Goal: Find specific page/section: Find specific page/section

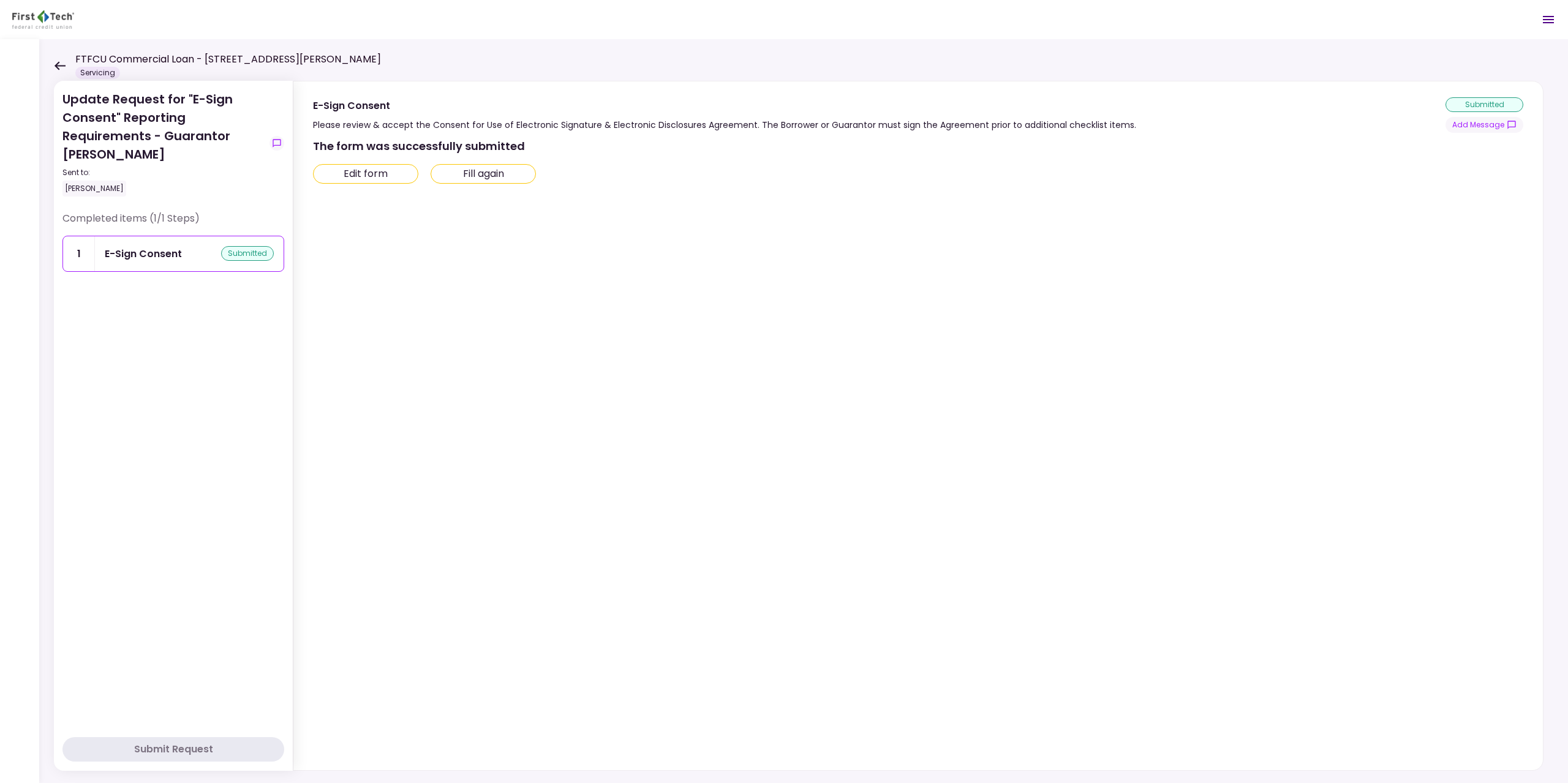
click at [58, 68] on icon at bounding box center [60, 65] width 11 height 9
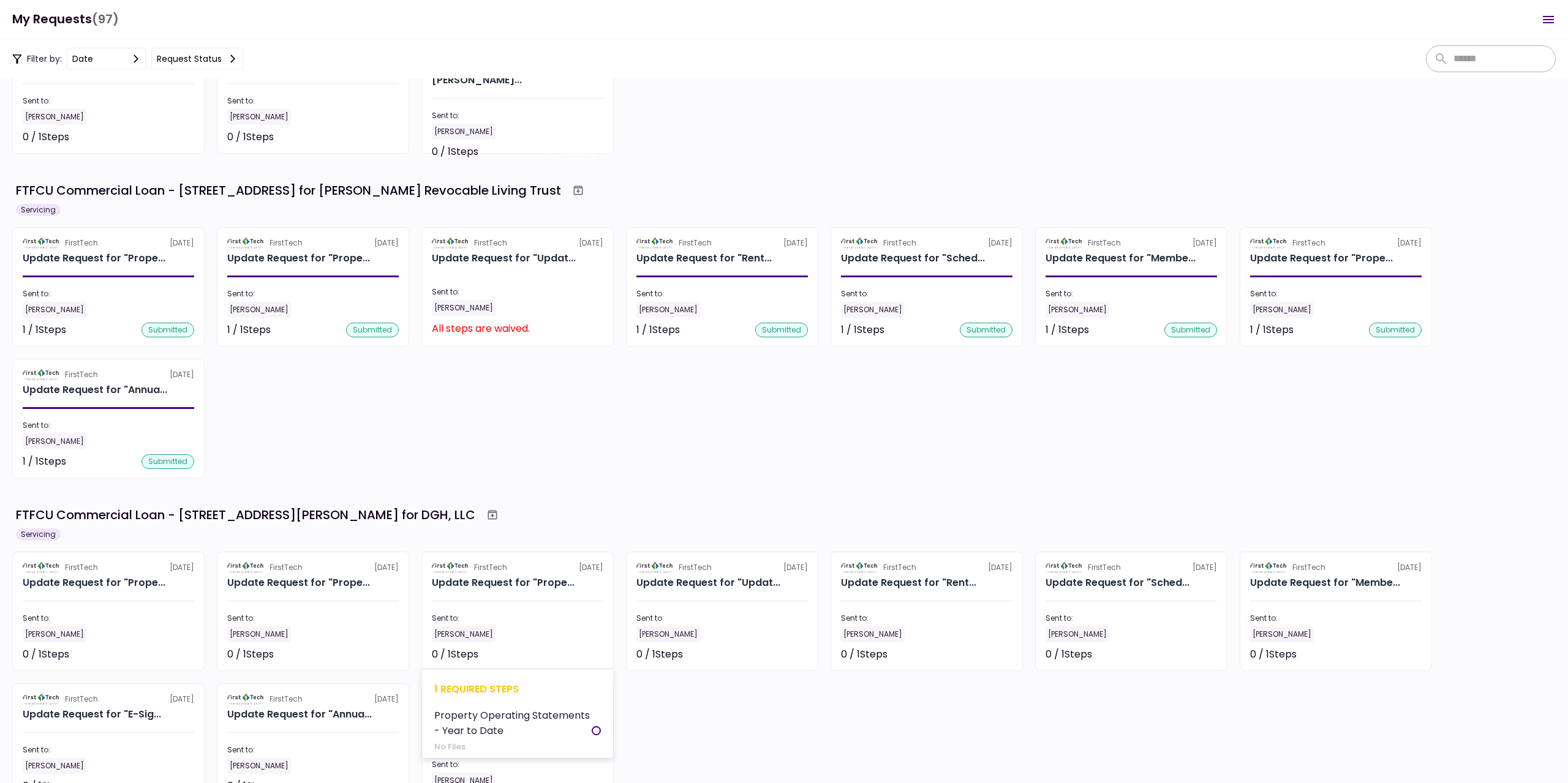
scroll to position [1532, 0]
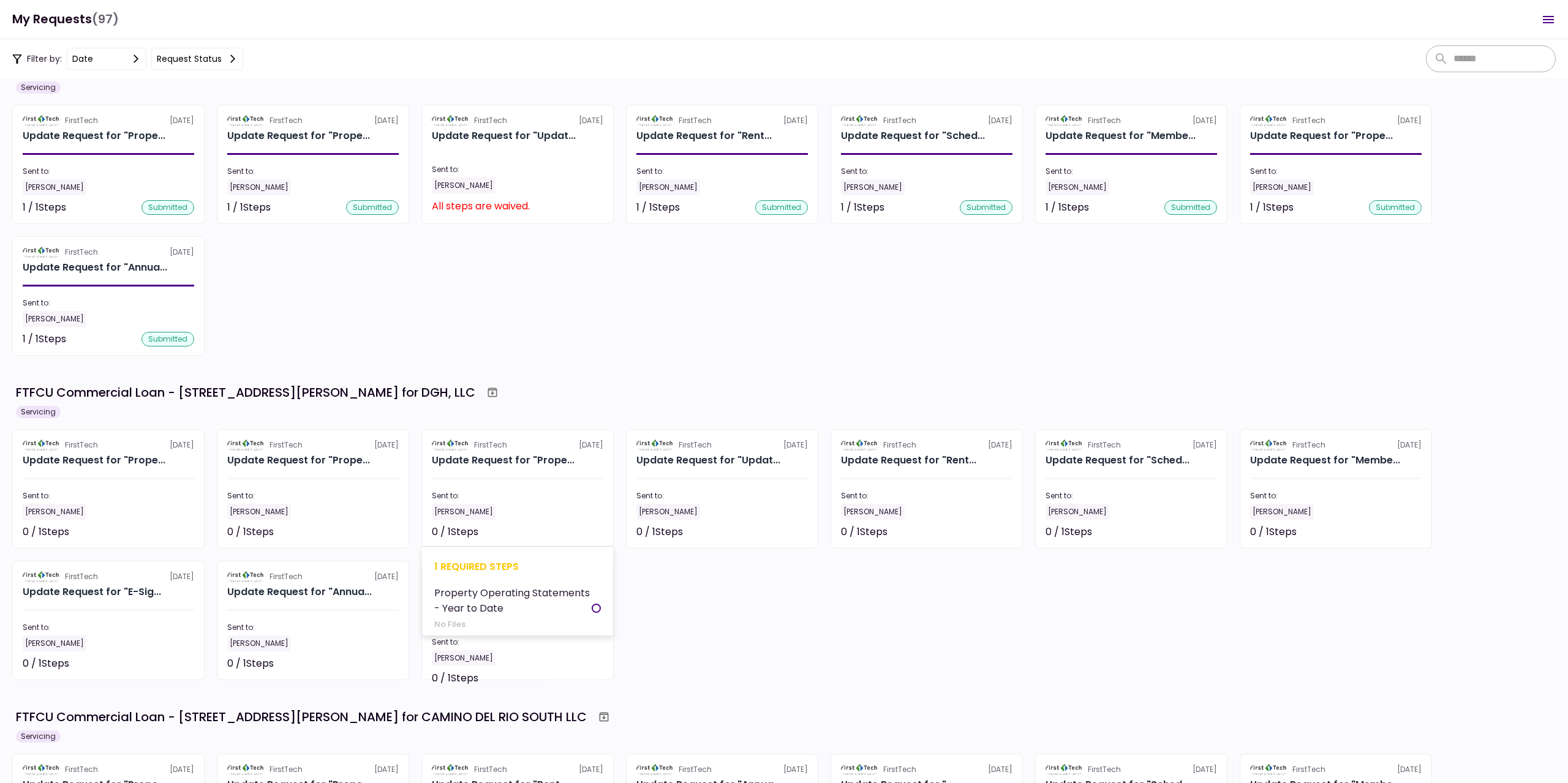
click at [472, 498] on div "Sent to:" at bounding box center [517, 496] width 172 height 11
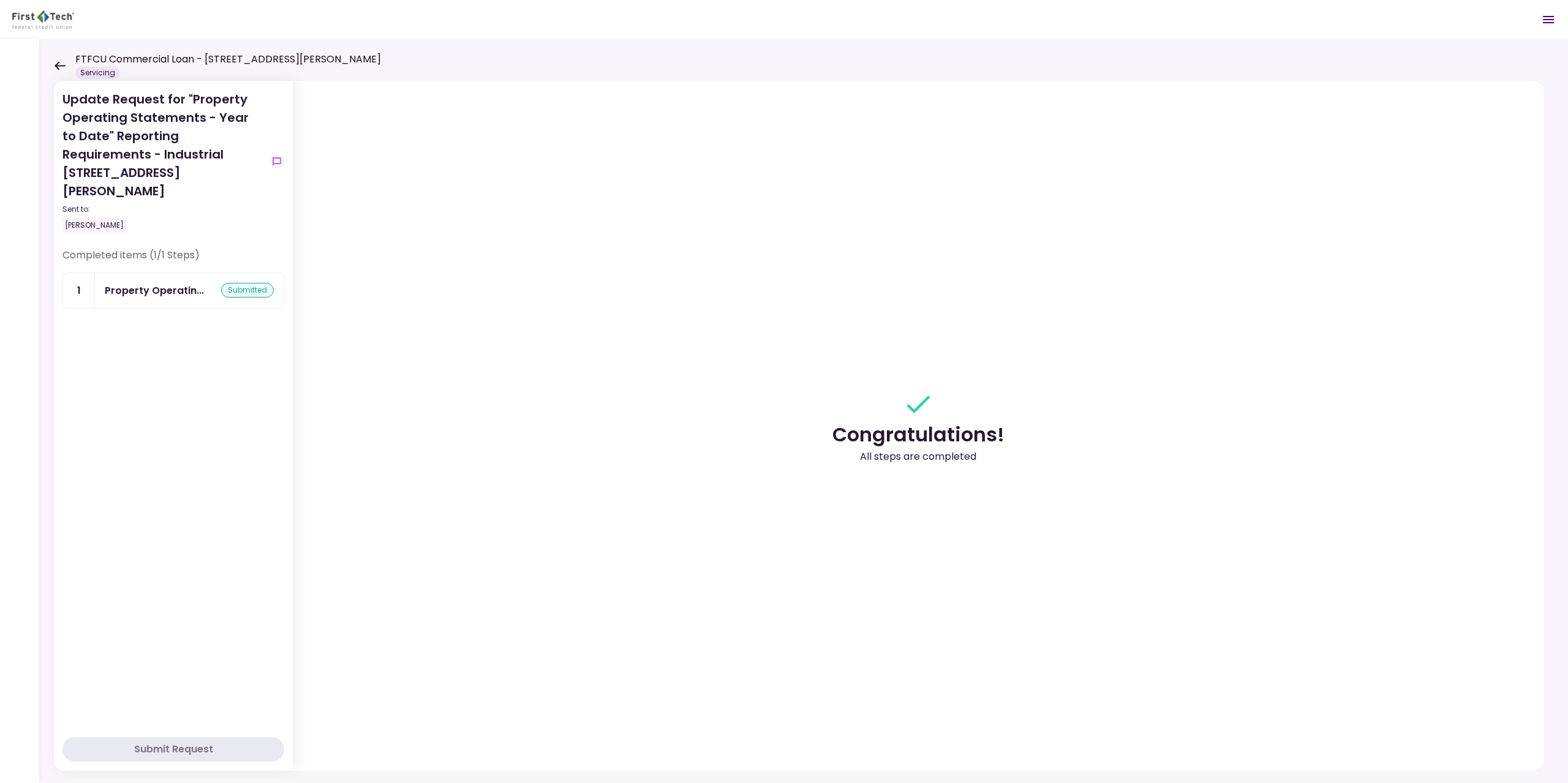
click at [60, 67] on icon at bounding box center [60, 65] width 12 height 9
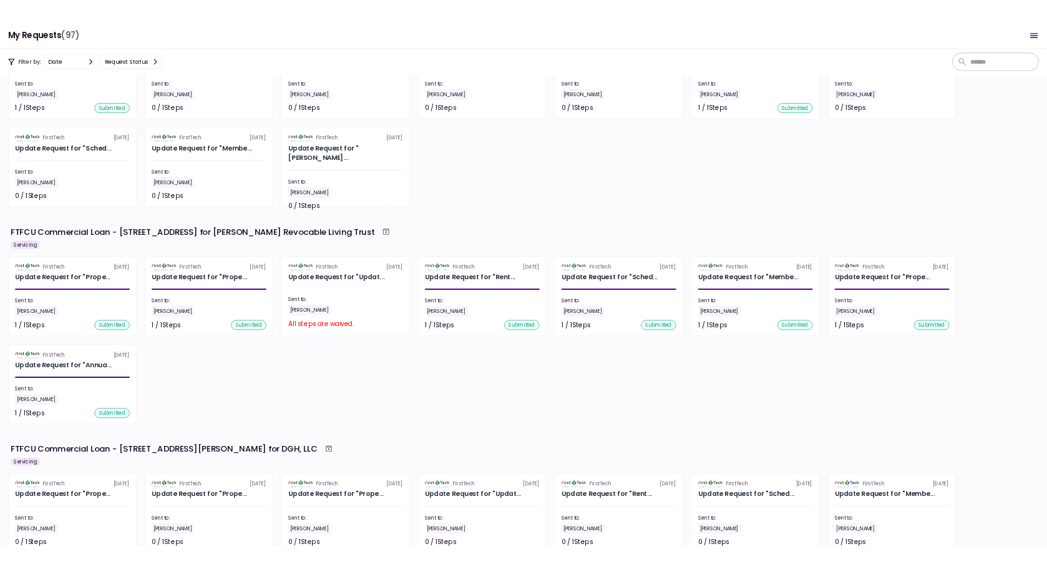
scroll to position [1498, 0]
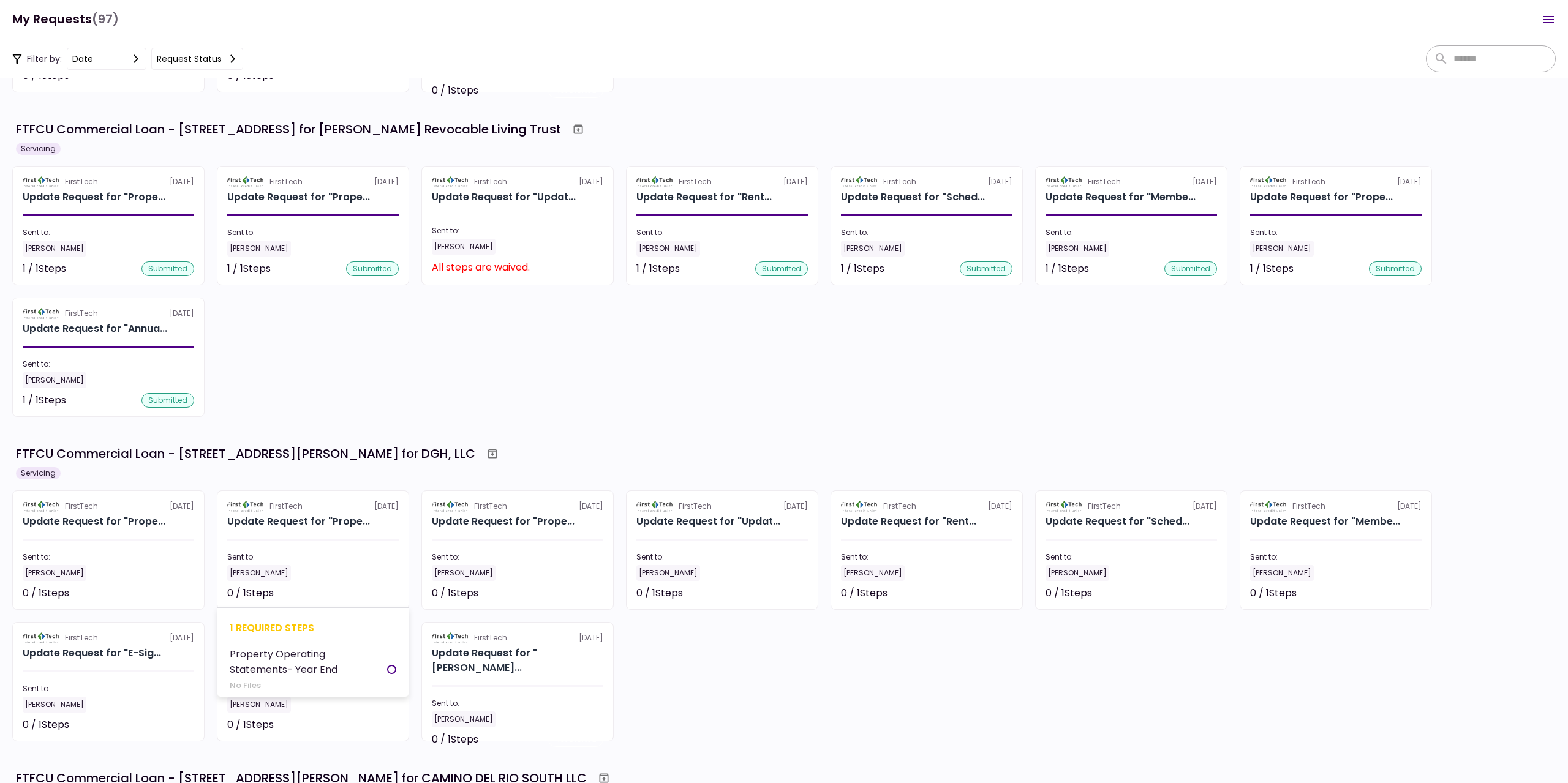
click at [322, 575] on div "[PERSON_NAME]" at bounding box center [313, 573] width 172 height 16
